Goal: Task Accomplishment & Management: Complete application form

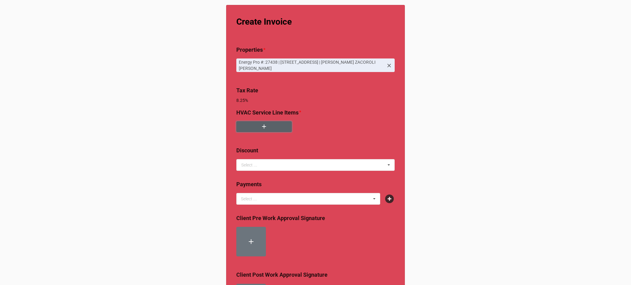
click at [262, 122] on button "button" at bounding box center [263, 126] width 55 height 11
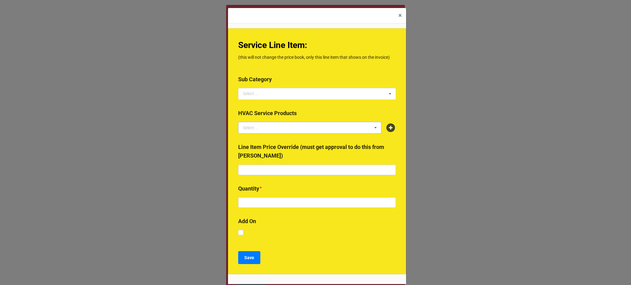
click at [278, 94] on div "Select ... 2024 Early Bird Maintenance Plan 1725/3450 RPM ACCESS & DIFFICULTY A…" at bounding box center [317, 94] width 158 height 12
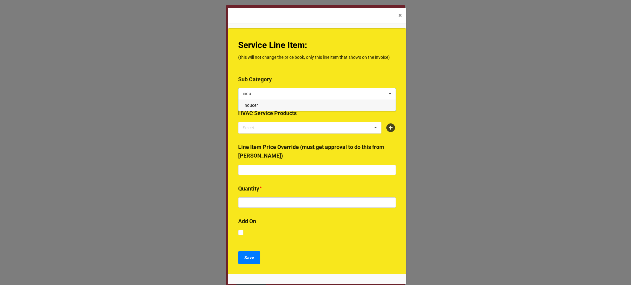
type input "indu"
click at [259, 107] on div "Inducer" at bounding box center [316, 104] width 157 height 11
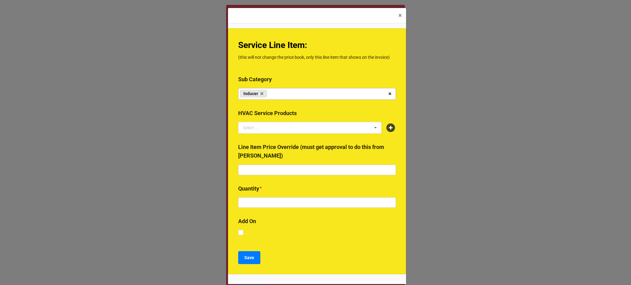
click at [281, 40] on b "Service Line Item:" at bounding box center [272, 45] width 69 height 10
click at [259, 94] on link "Inducer" at bounding box center [253, 93] width 27 height 7
click at [261, 94] on icon at bounding box center [261, 94] width 3 height 4
click at [261, 94] on div "Select ..." at bounding box center [254, 93] width 26 height 7
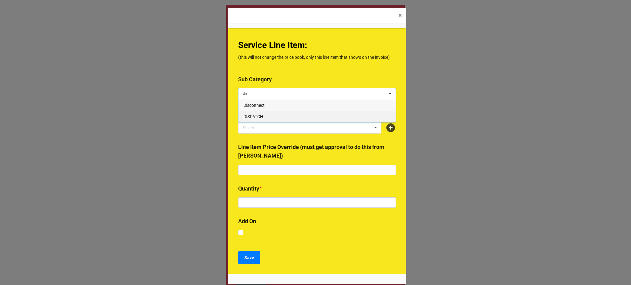
type input "dis"
click at [256, 116] on span "DISPATCH" at bounding box center [253, 116] width 20 height 5
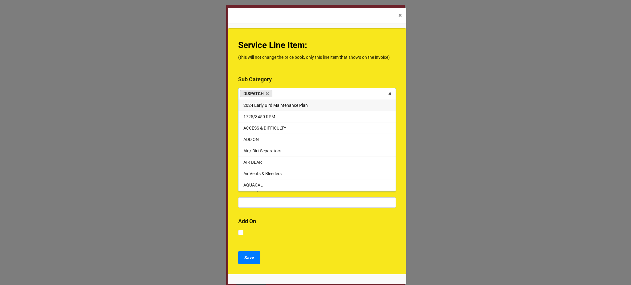
click at [288, 72] on div "Service Line Item: (this will not change the price book, only this line item th…" at bounding box center [317, 151] width 178 height 246
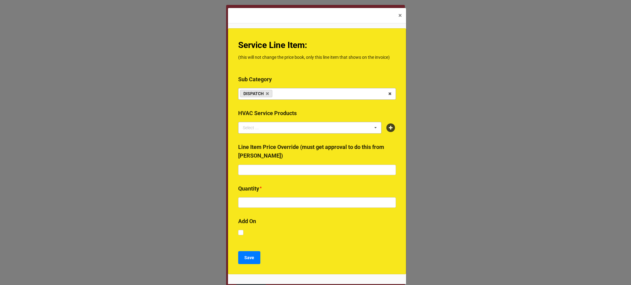
click at [270, 133] on div "Select ... No results found." at bounding box center [309, 128] width 143 height 12
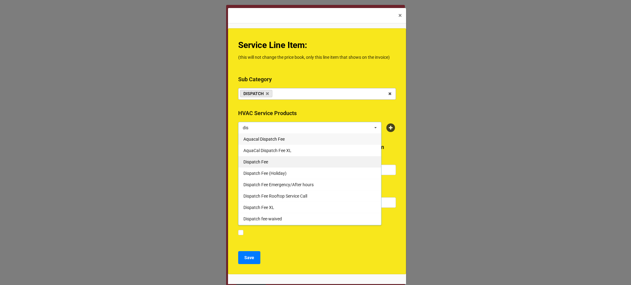
type input "dis"
click at [262, 163] on span "Dispatch Fee" at bounding box center [255, 162] width 25 height 5
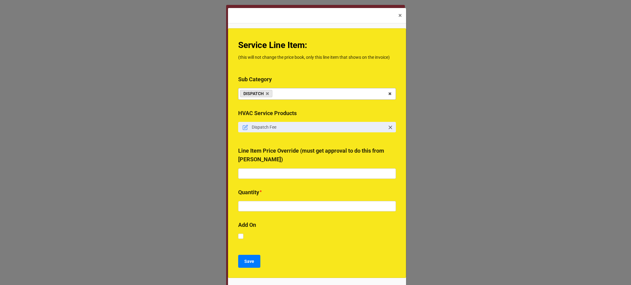
click at [290, 77] on b "Sub Category" at bounding box center [317, 80] width 158 height 11
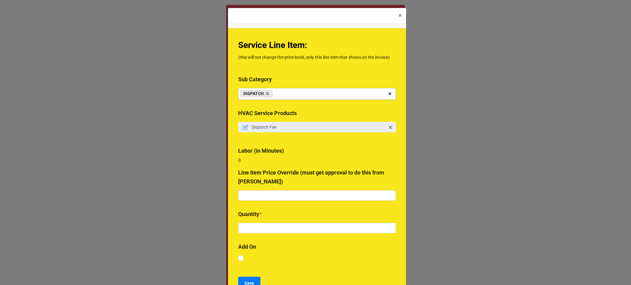
scroll to position [28, 0]
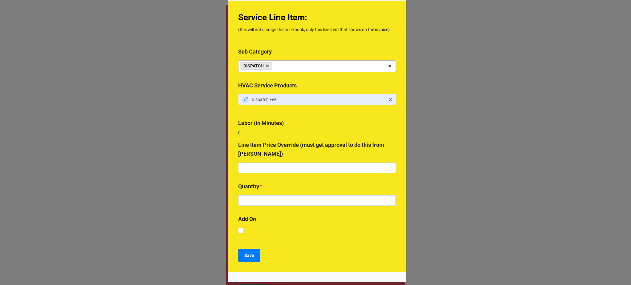
click at [263, 197] on input "text" at bounding box center [317, 200] width 158 height 10
type input "1"
click at [253, 256] on button "Save" at bounding box center [249, 255] width 22 height 13
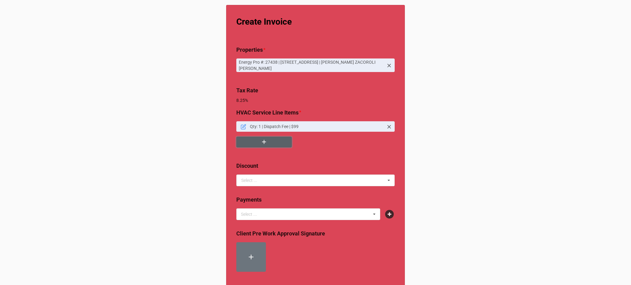
click at [270, 143] on button "button" at bounding box center [263, 142] width 55 height 11
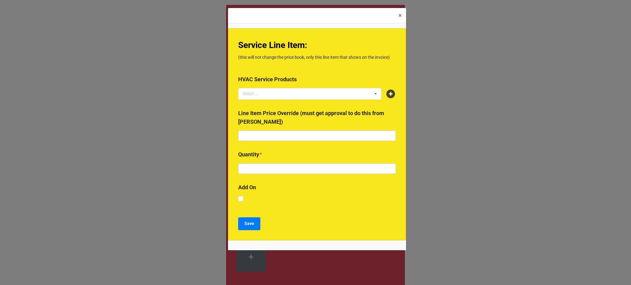
click at [304, 74] on div "Service Line Item: (this will not change the price book, only this line item th…" at bounding box center [317, 134] width 178 height 212
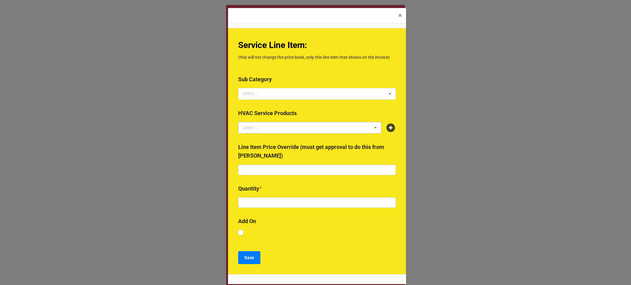
click at [267, 93] on div "Select ... 2024 Early Bird Maintenance Plan 1725/3450 RPM ACCESS & DIFFICULTY A…" at bounding box center [317, 94] width 158 height 12
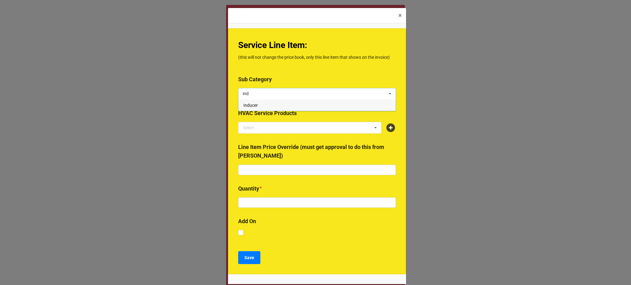
type input "ind"
click at [248, 99] on div "Inducer" at bounding box center [316, 104] width 157 height 11
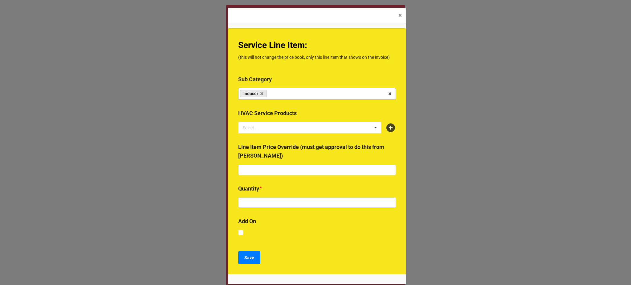
click at [259, 85] on b "Sub Category" at bounding box center [317, 80] width 158 height 11
click at [257, 130] on div "Select ..." at bounding box center [254, 127] width 26 height 7
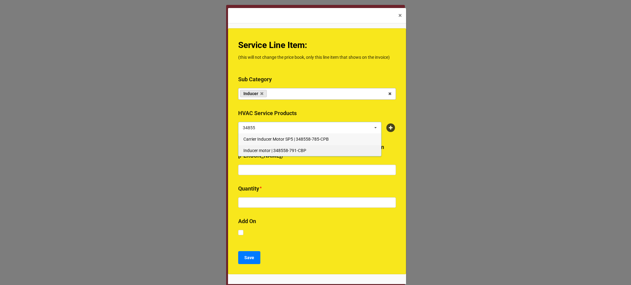
type input "34855"
click at [288, 152] on span "Inducer motor | 348558-791-CBP" at bounding box center [274, 150] width 63 height 5
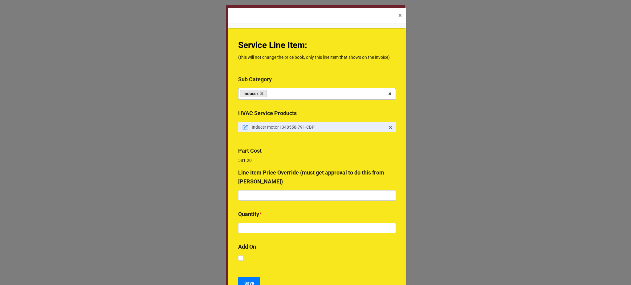
click at [266, 212] on b "Quantity *" at bounding box center [317, 215] width 158 height 11
click at [268, 225] on input "text" at bounding box center [317, 228] width 158 height 10
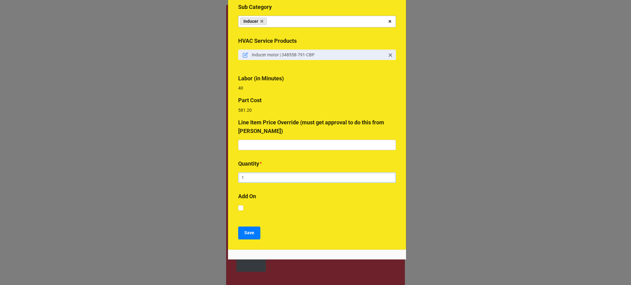
scroll to position [82, 0]
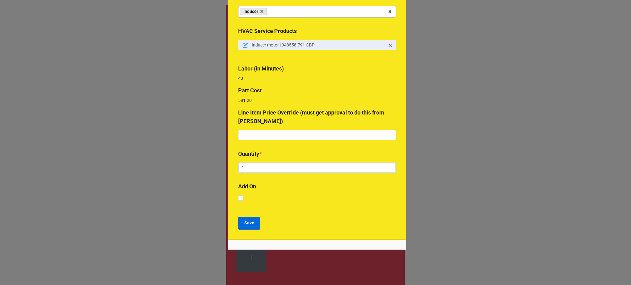
type input "1"
click at [253, 218] on button "Save" at bounding box center [249, 223] width 22 height 13
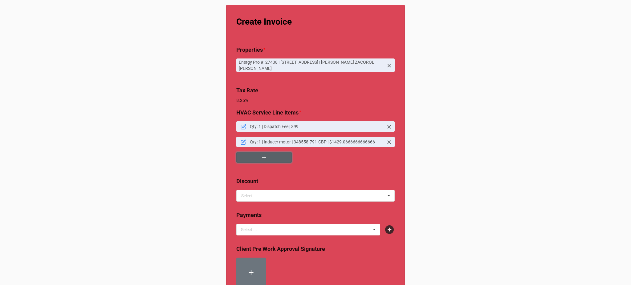
scroll to position [255, 0]
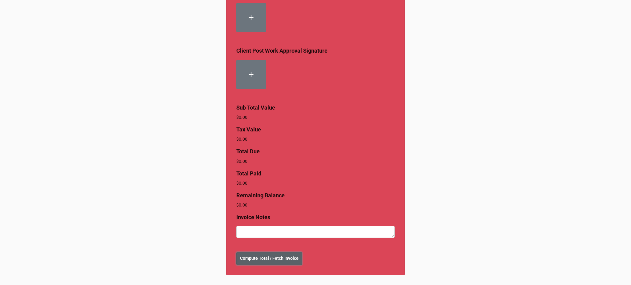
click at [262, 260] on b "Compute Total / Fetch Invoice" at bounding box center [269, 258] width 59 height 6
click at [250, 260] on b "Create Invoice" at bounding box center [254, 258] width 28 height 6
